Goal: Navigation & Orientation: Find specific page/section

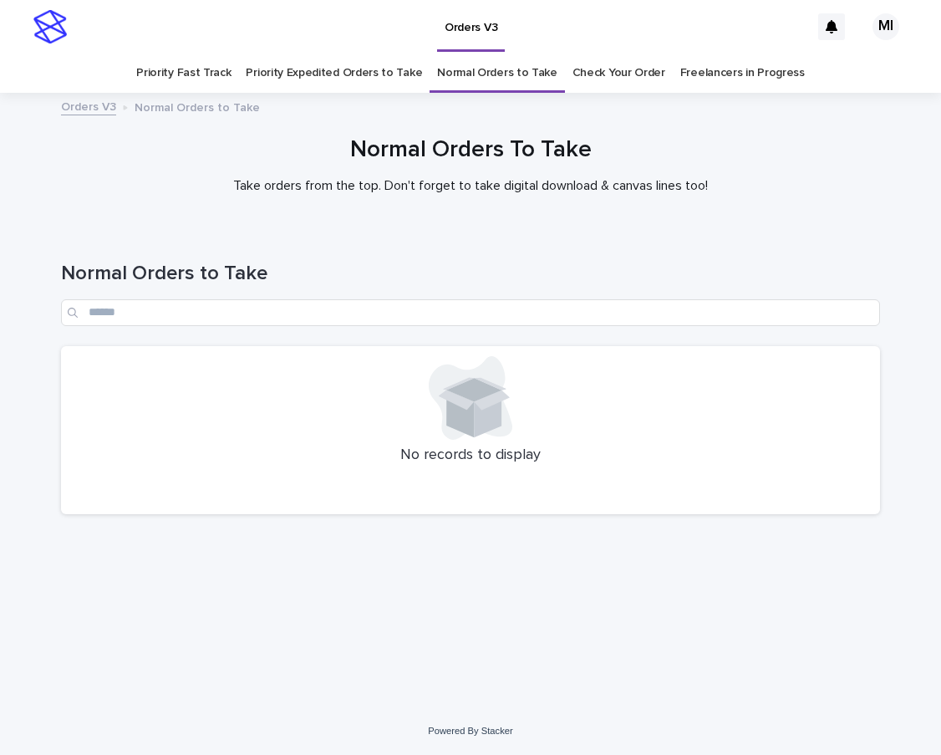
click at [584, 77] on link "Check Your Order" at bounding box center [619, 73] width 93 height 39
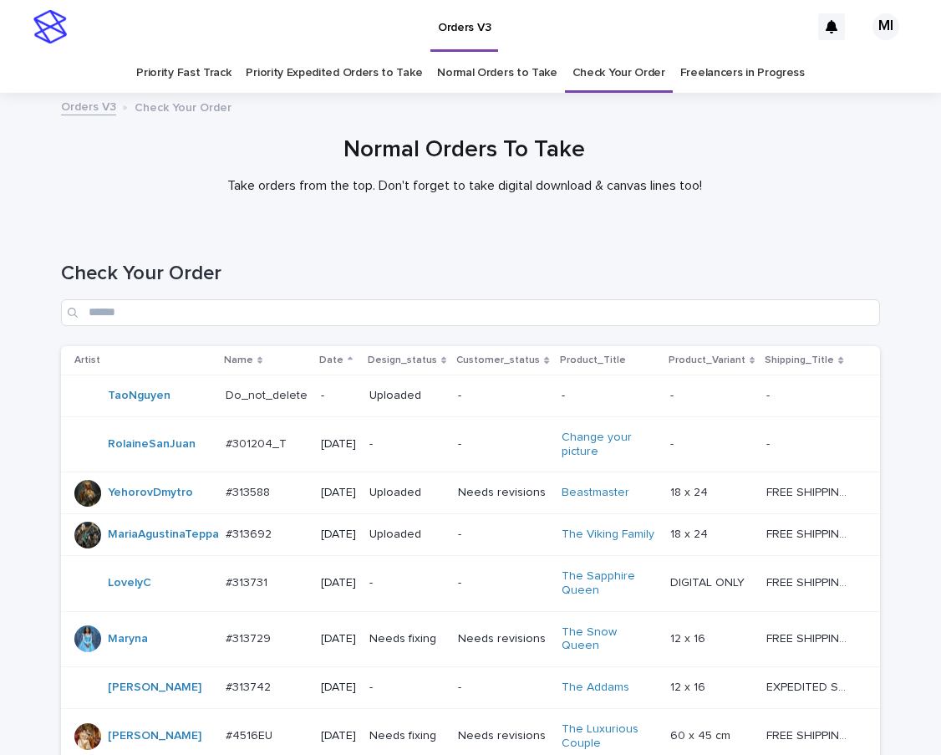
click at [585, 262] on h1 "Check Your Order" at bounding box center [470, 274] width 819 height 24
click at [474, 72] on link "Normal Orders to Take" at bounding box center [497, 73] width 120 height 39
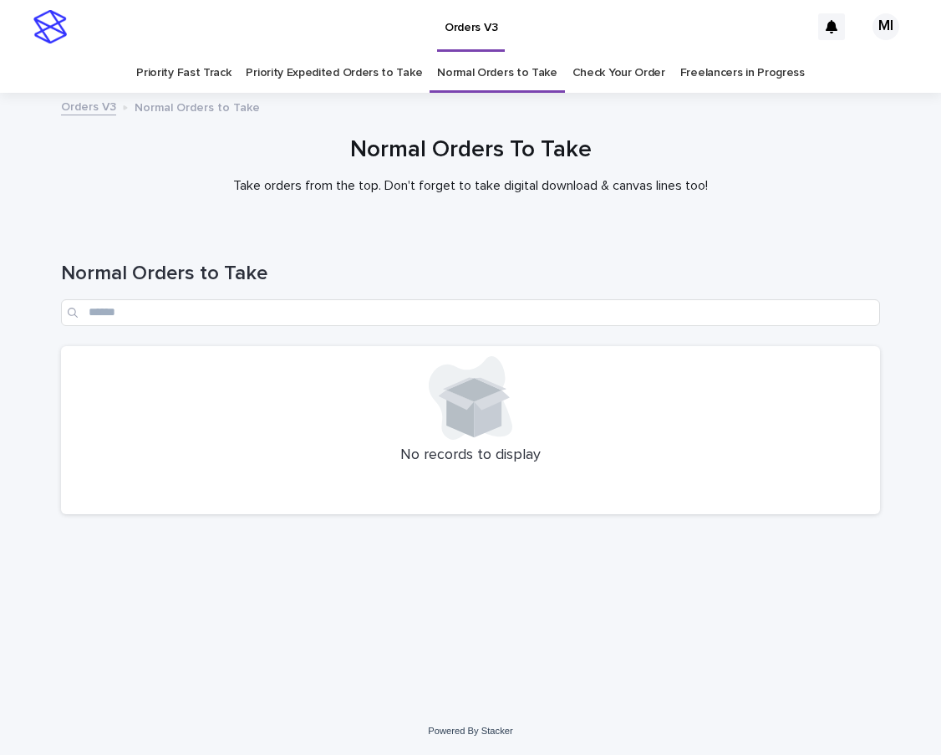
click at [353, 76] on link "Priority Expedited Orders to Take" at bounding box center [334, 73] width 176 height 39
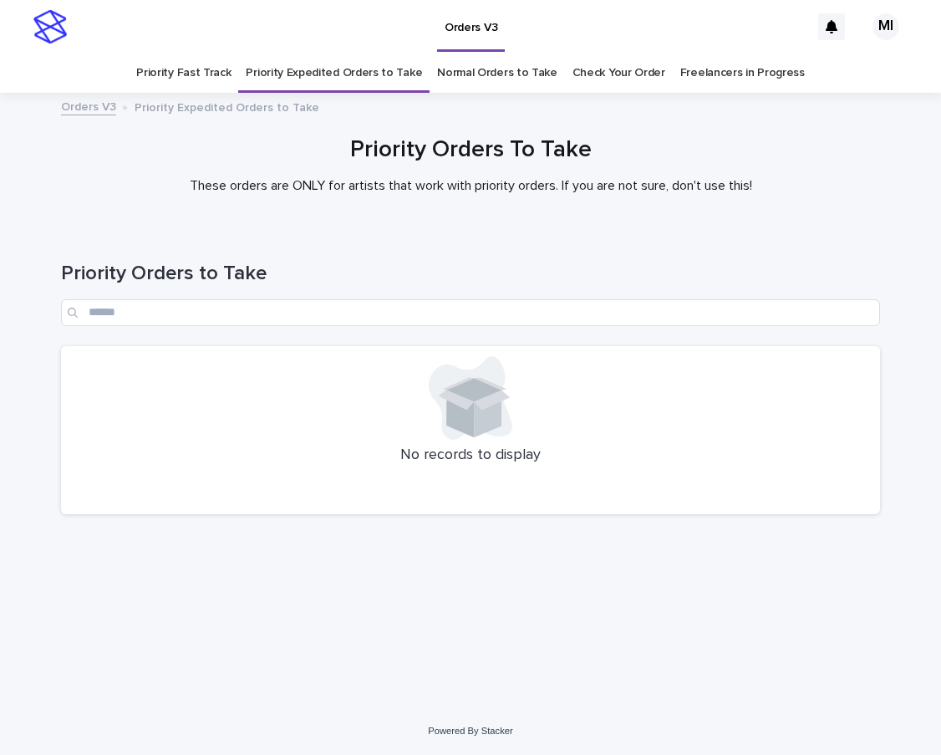
click at [217, 82] on link "Priority Fast Track" at bounding box center [183, 73] width 94 height 39
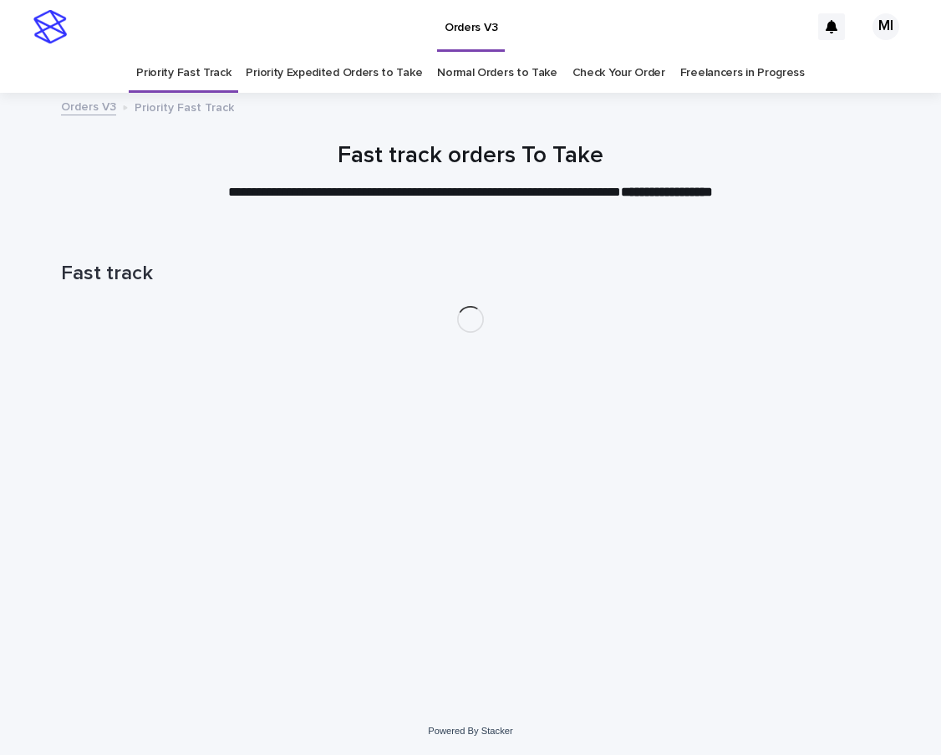
click at [586, 77] on link "Check Your Order" at bounding box center [619, 73] width 93 height 39
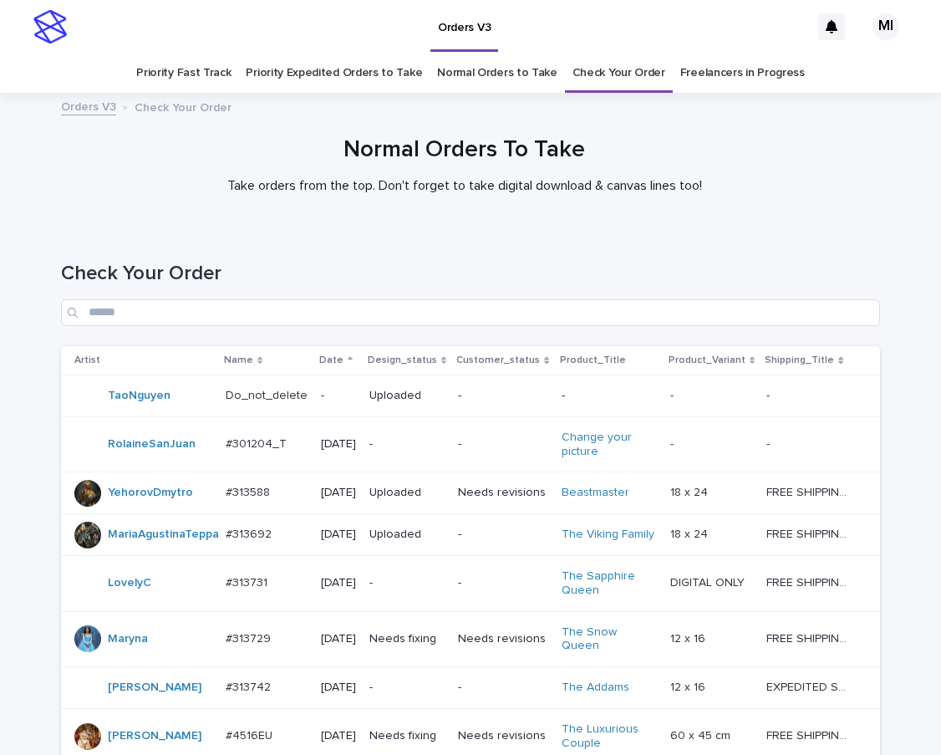
click at [481, 79] on link "Normal Orders to Take" at bounding box center [497, 73] width 120 height 39
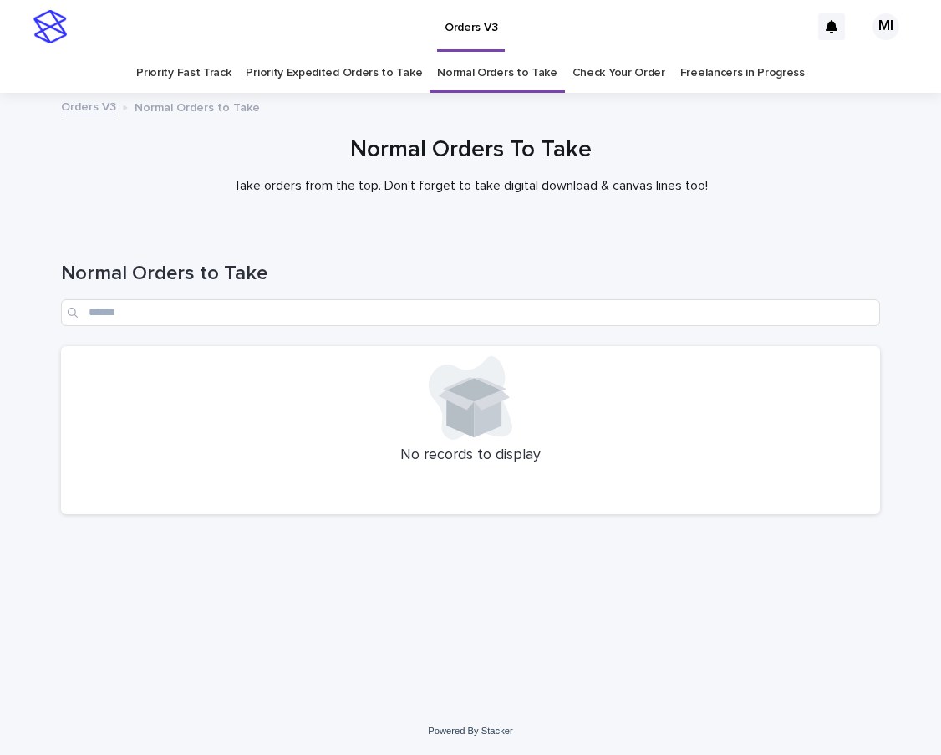
click at [369, 75] on link "Priority Expedited Orders to Take" at bounding box center [334, 73] width 176 height 39
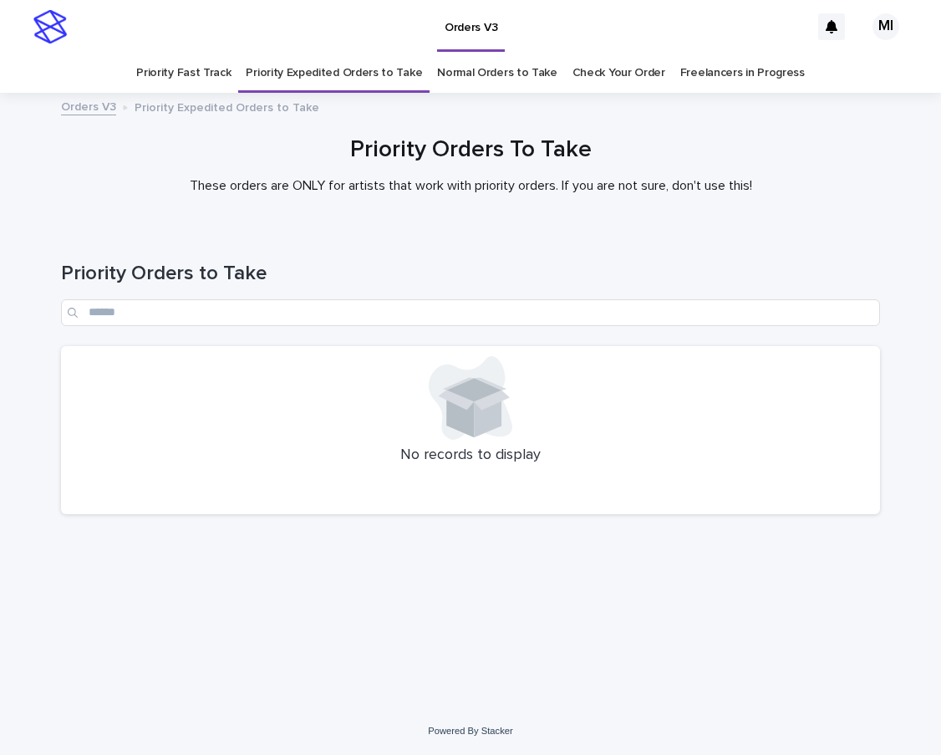
click at [231, 76] on link "Priority Fast Track" at bounding box center [183, 73] width 94 height 39
